Goal: Task Accomplishment & Management: Use online tool/utility

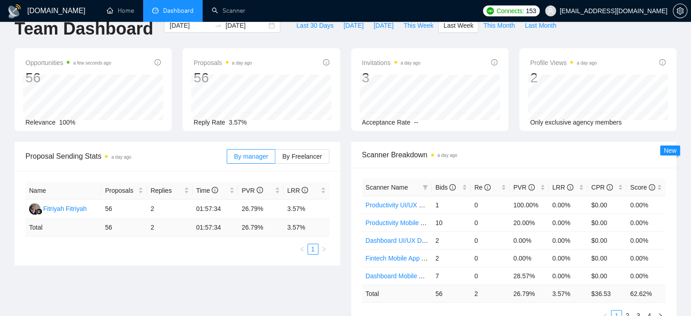
click at [622, 11] on span "[EMAIL_ADDRESS][DOMAIN_NAME]" at bounding box center [614, 11] width 108 height 0
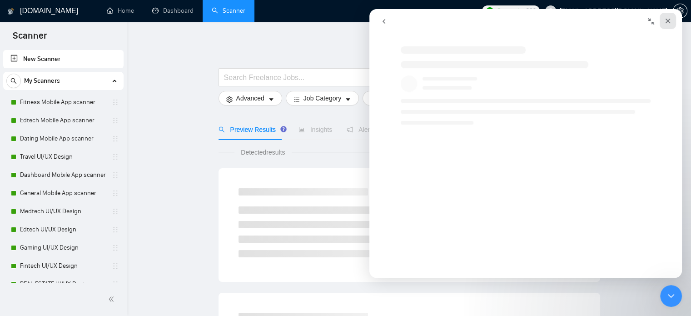
click at [668, 21] on icon "Close" at bounding box center [668, 21] width 5 height 5
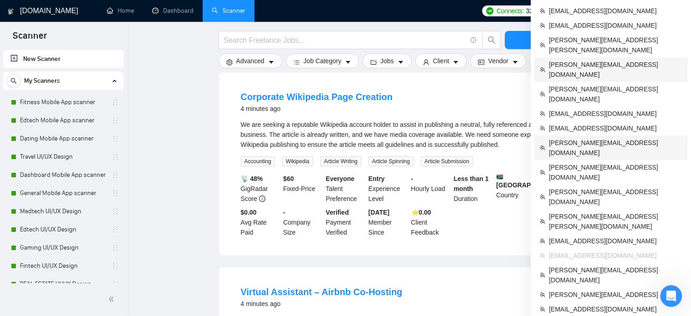
scroll to position [111, 0]
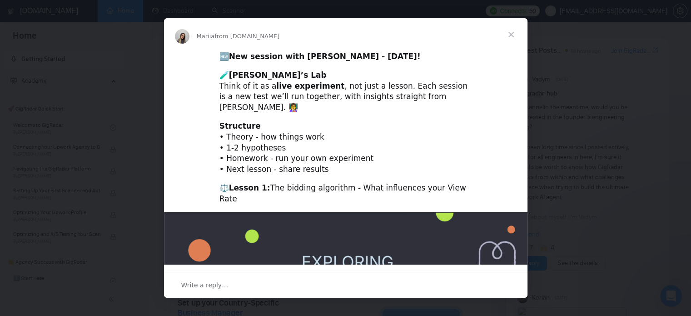
click at [514, 36] on span "Close" at bounding box center [511, 34] width 33 height 33
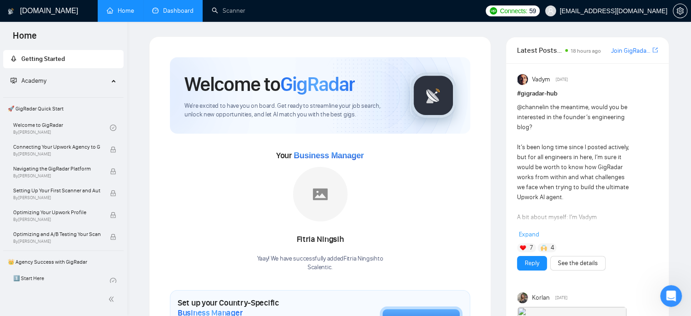
click at [176, 12] on link "Dashboard" at bounding box center [172, 11] width 41 height 8
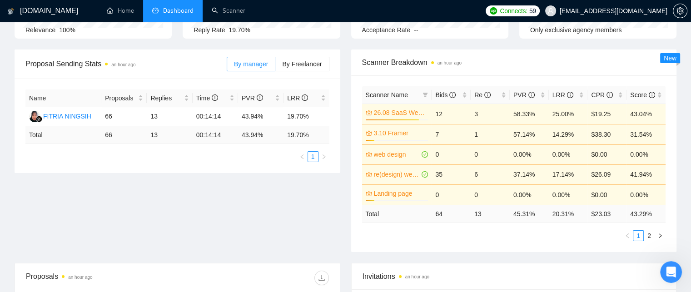
scroll to position [111, 0]
click at [233, 9] on link "Scanner" at bounding box center [229, 11] width 34 height 8
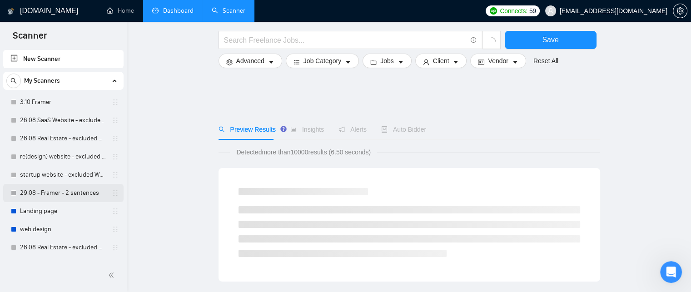
scroll to position [62, 0]
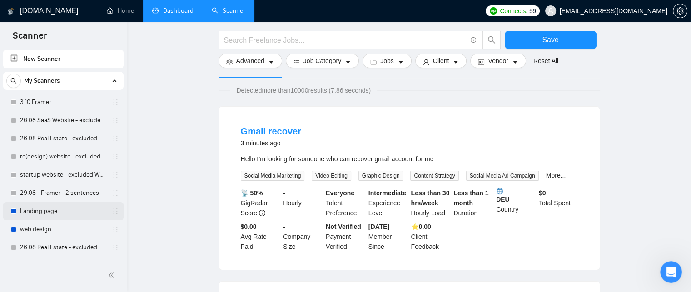
click at [55, 212] on link "Landing page" at bounding box center [63, 211] width 86 height 18
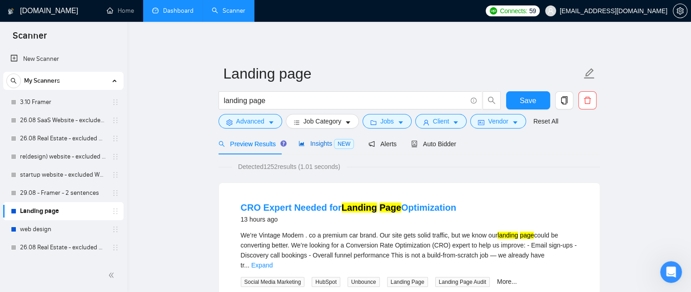
click at [301, 147] on icon "area-chart" at bounding box center [302, 143] width 6 height 6
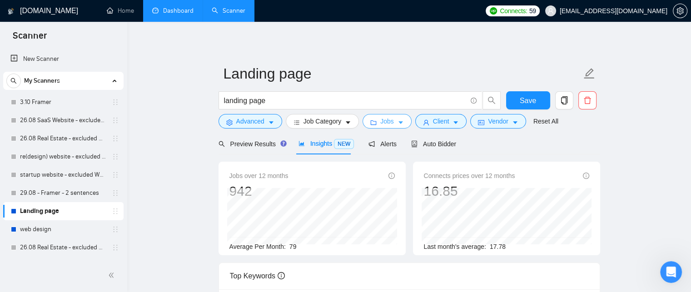
click at [377, 123] on button "Jobs" at bounding box center [387, 121] width 49 height 15
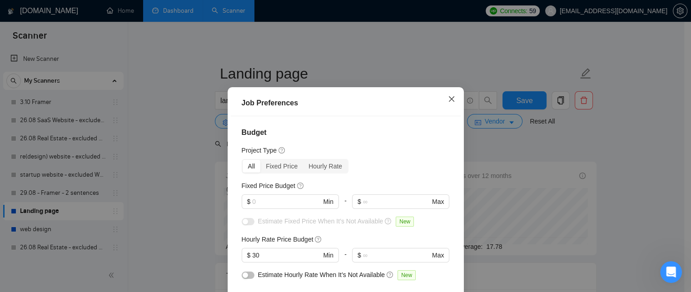
click at [448, 98] on icon "close" at bounding box center [451, 98] width 7 height 7
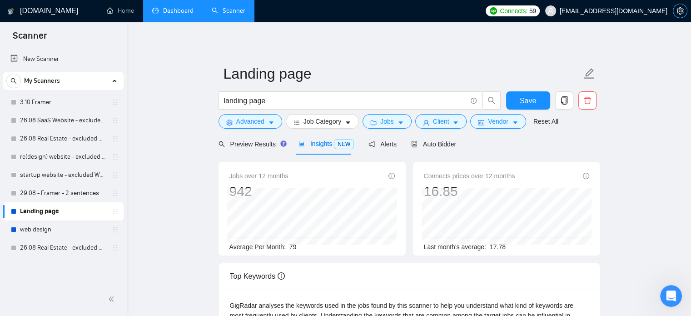
click at [677, 14] on icon "setting" at bounding box center [680, 10] width 7 height 7
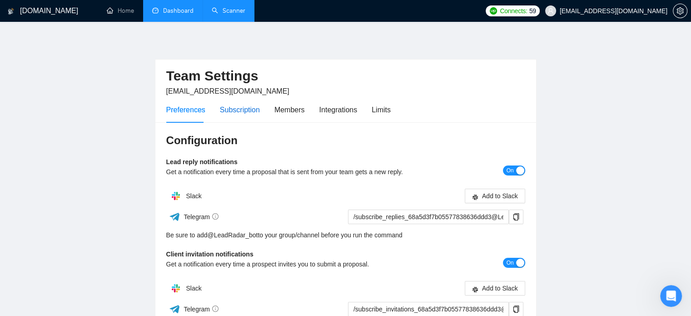
click at [236, 114] on div "Subscription" at bounding box center [240, 109] width 40 height 11
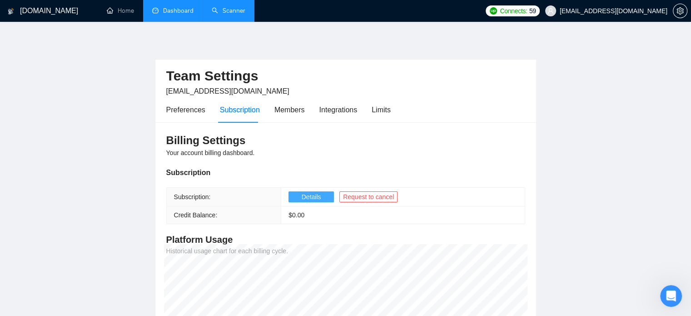
click at [322, 199] on button "Details" at bounding box center [311, 196] width 45 height 11
